Goal: Use online tool/utility: Utilize a website feature to perform a specific function

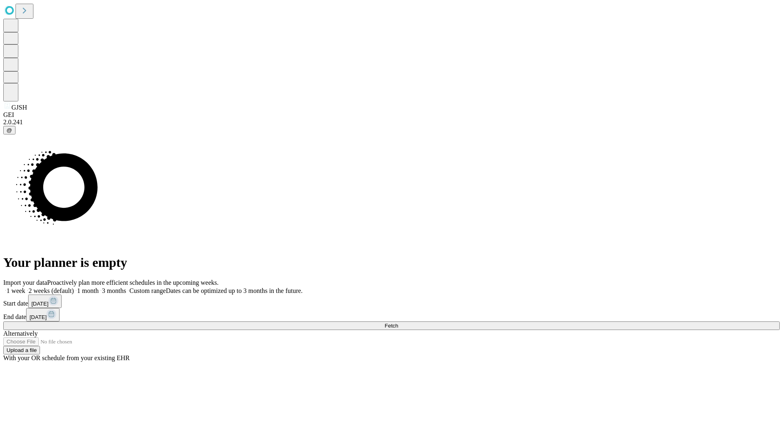
click at [398, 323] on span "Fetch" at bounding box center [390, 326] width 13 height 6
